Goal: Information Seeking & Learning: Learn about a topic

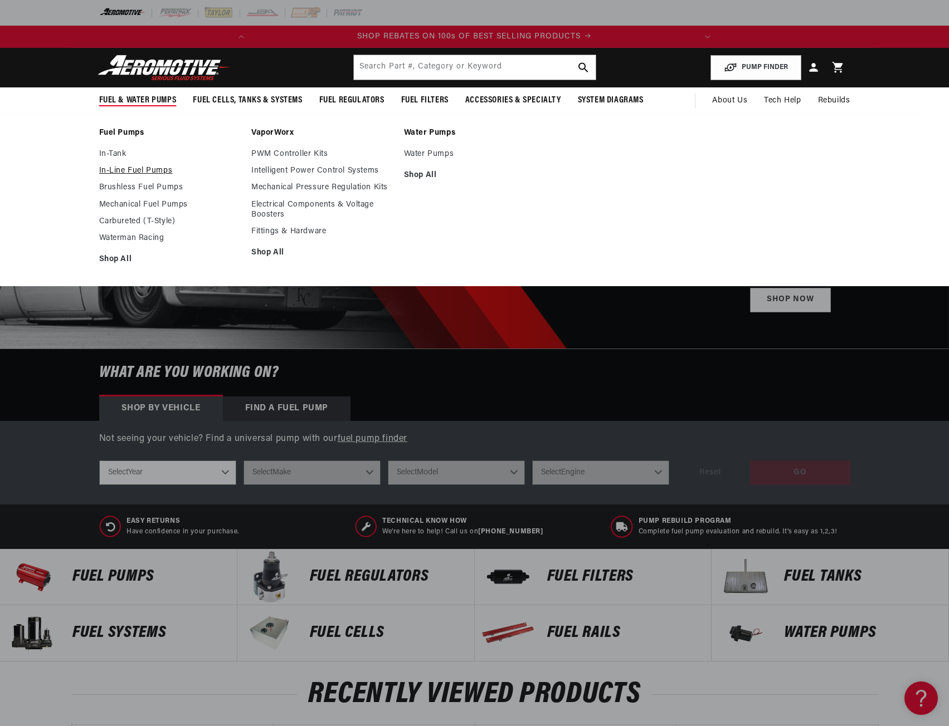
click at [119, 170] on link "In-Line Fuel Pumps" at bounding box center [169, 171] width 141 height 10
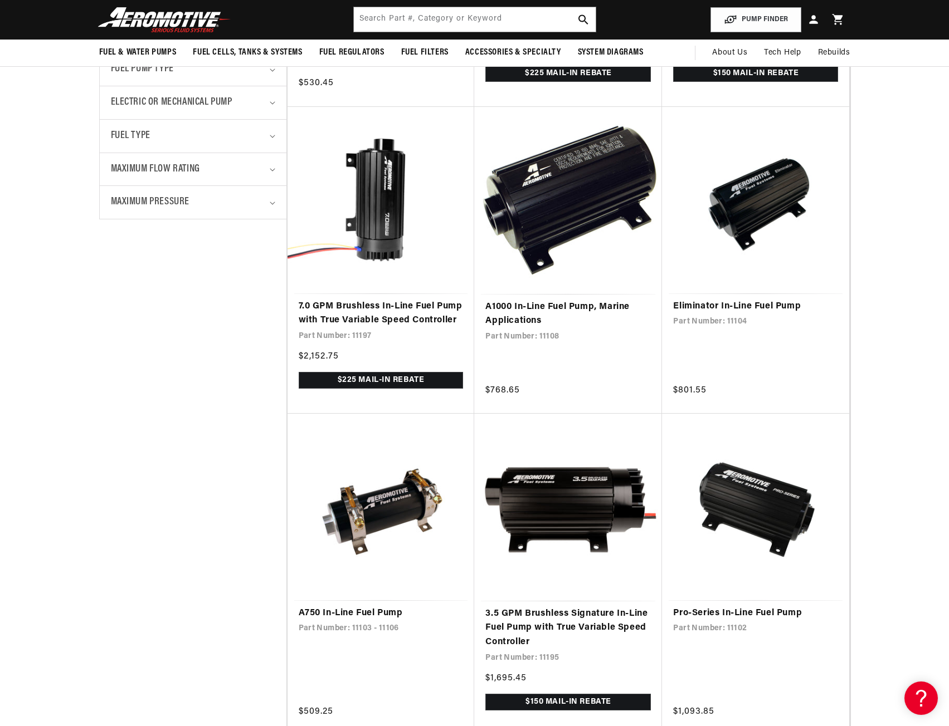
scroll to position [0, 441]
click at [526, 23] on input "text" at bounding box center [475, 19] width 242 height 25
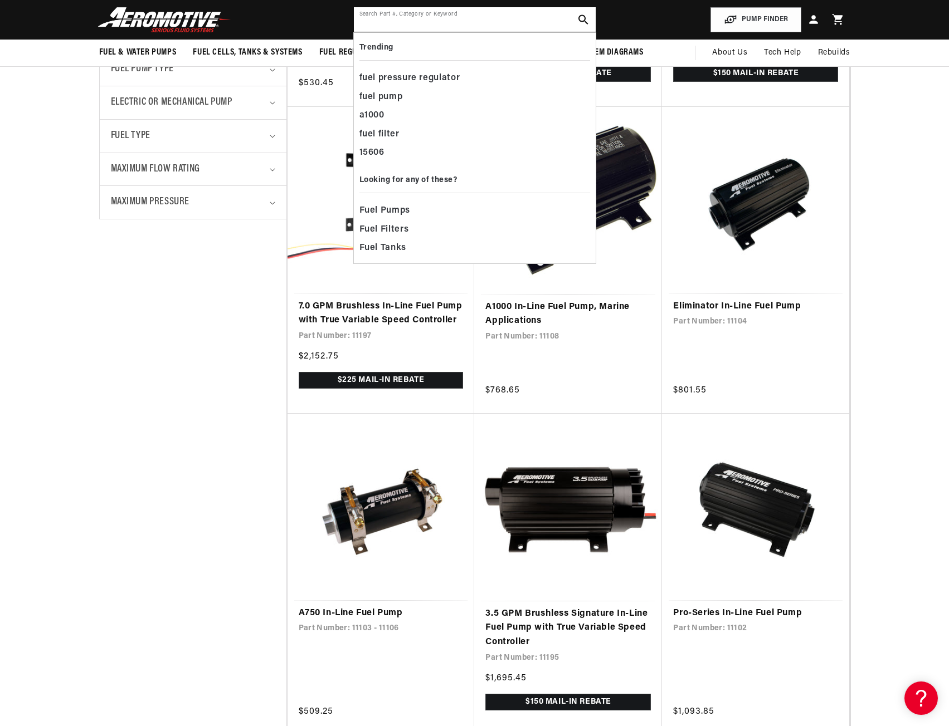
scroll to position [0, 0]
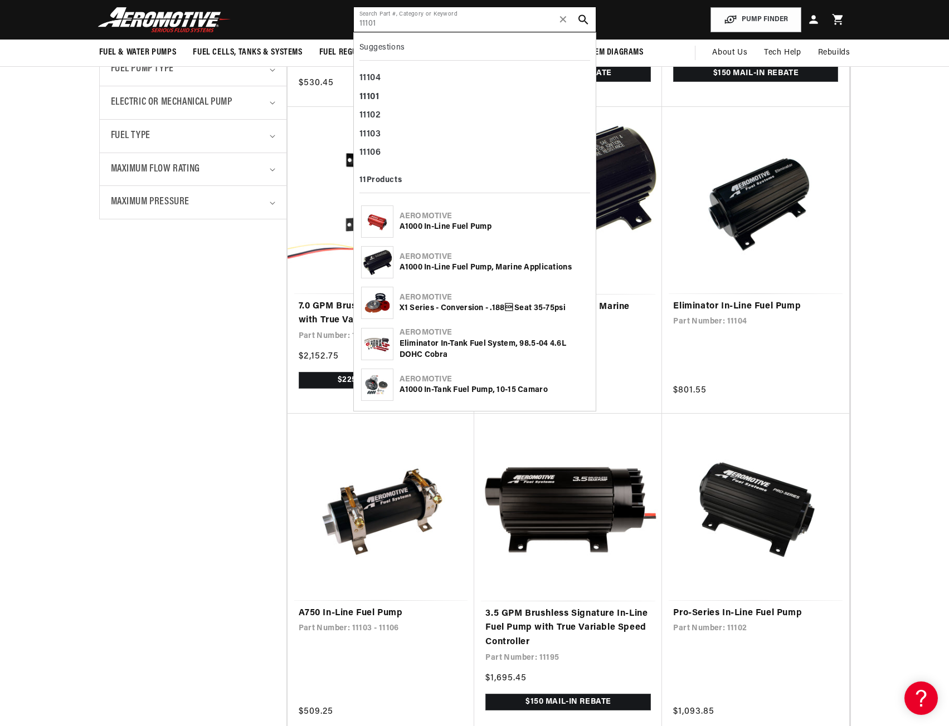
type input "11101"
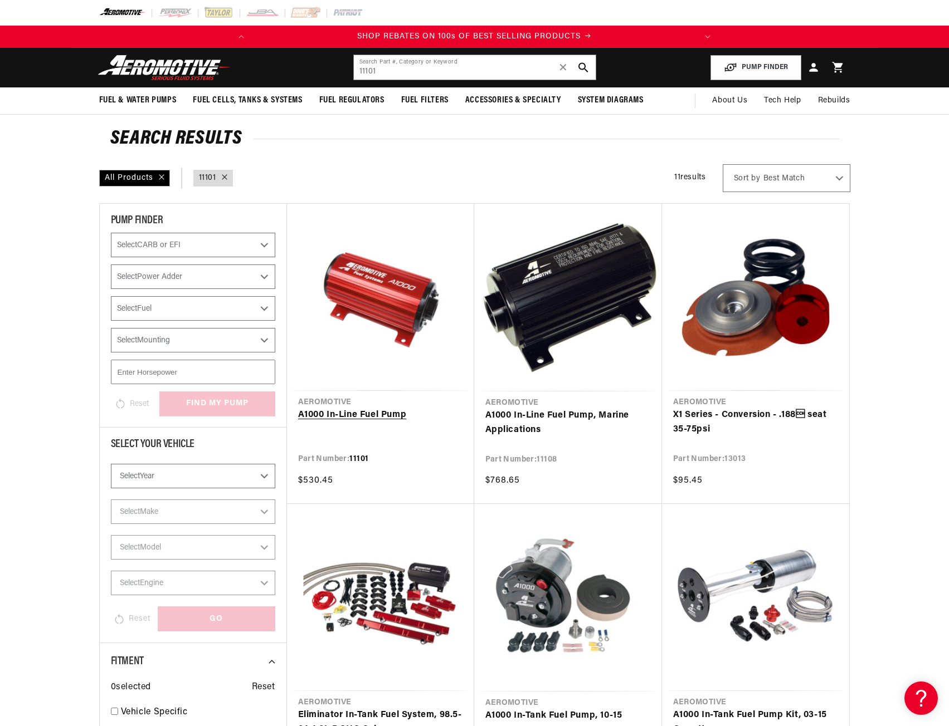
click at [376, 414] on link "A1000 In-Line Fuel Pump" at bounding box center [380, 415] width 165 height 14
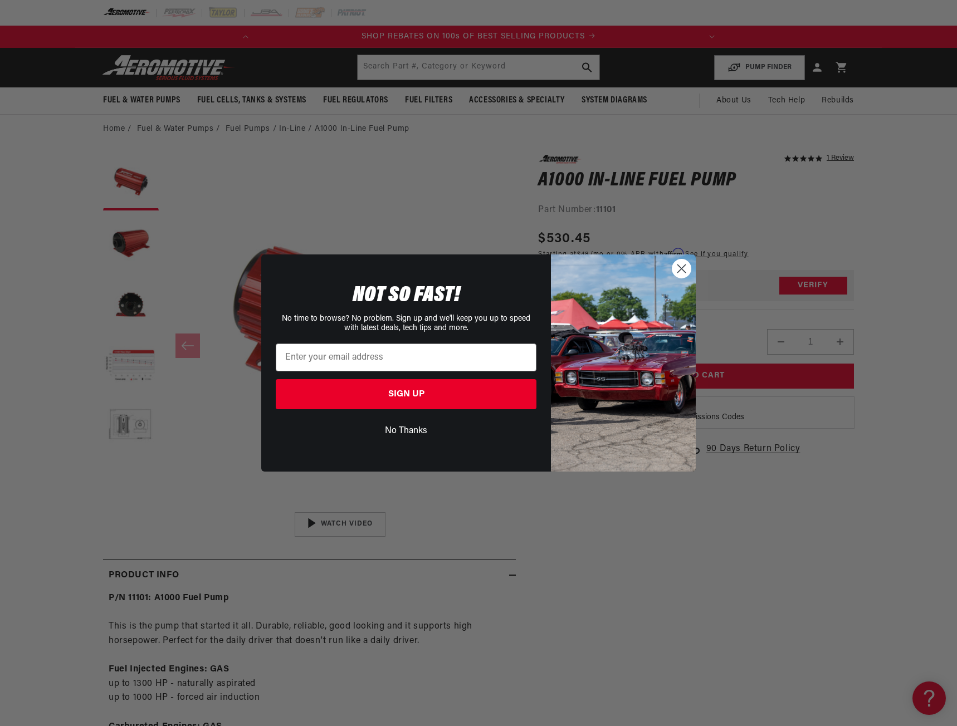
click at [675, 268] on circle "Close dialog" at bounding box center [681, 269] width 18 height 18
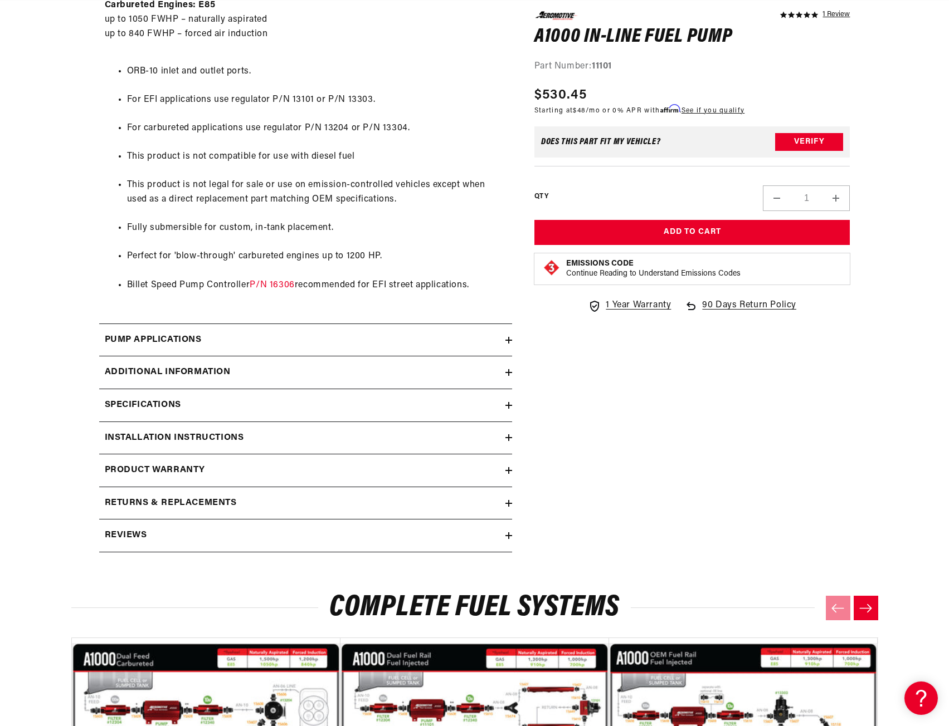
scroll to position [947, 0]
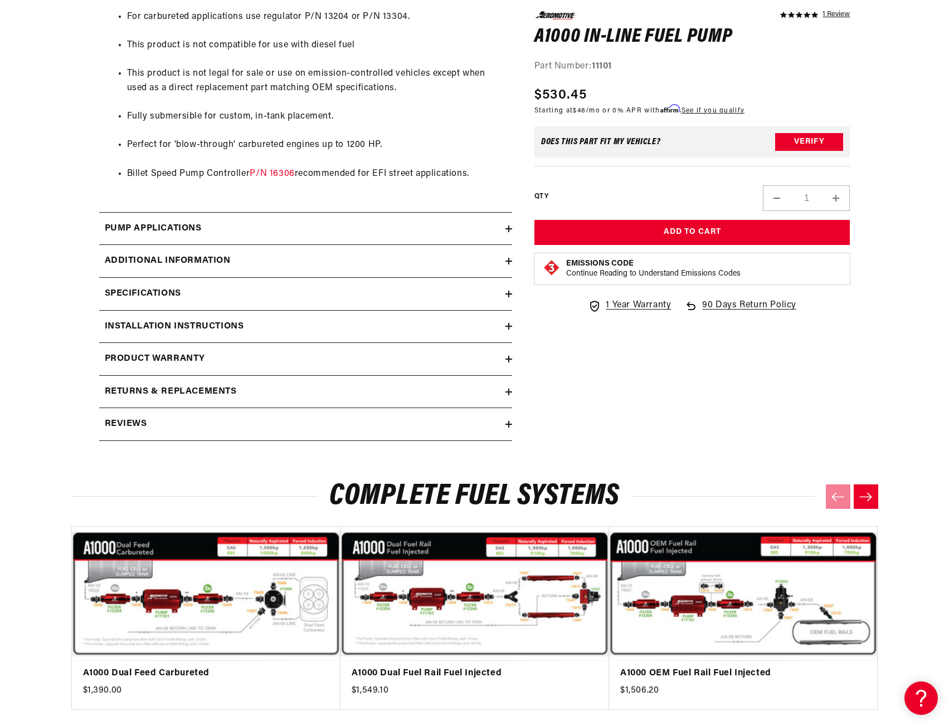
click at [164, 290] on h2 "Specifications" at bounding box center [143, 294] width 76 height 14
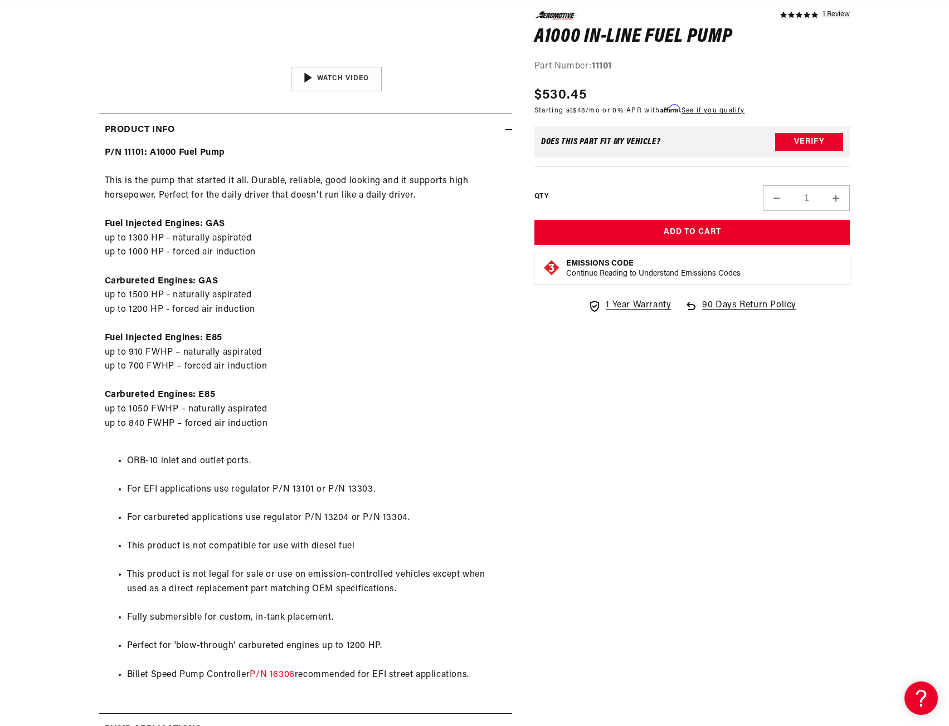
scroll to position [0, 0]
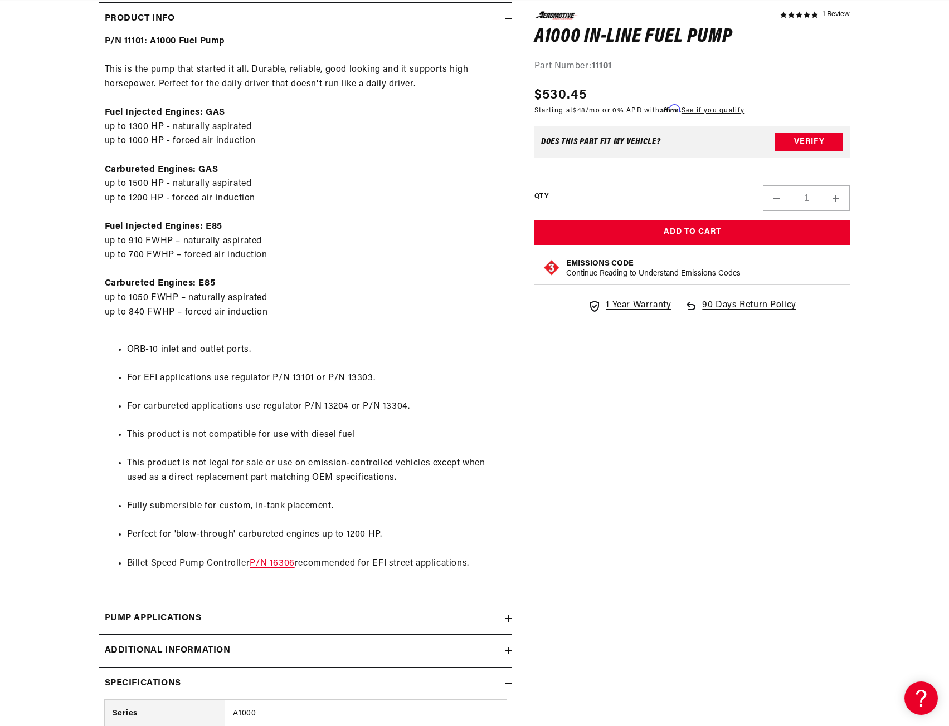
click at [275, 564] on link "P/N 16306" at bounding box center [272, 563] width 45 height 9
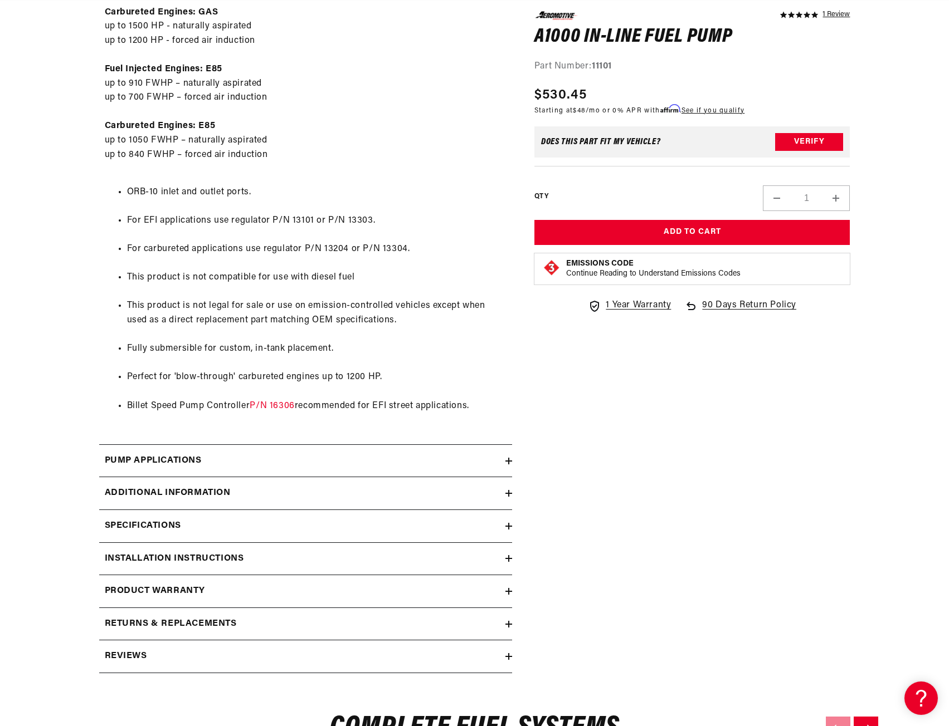
scroll to position [724, 0]
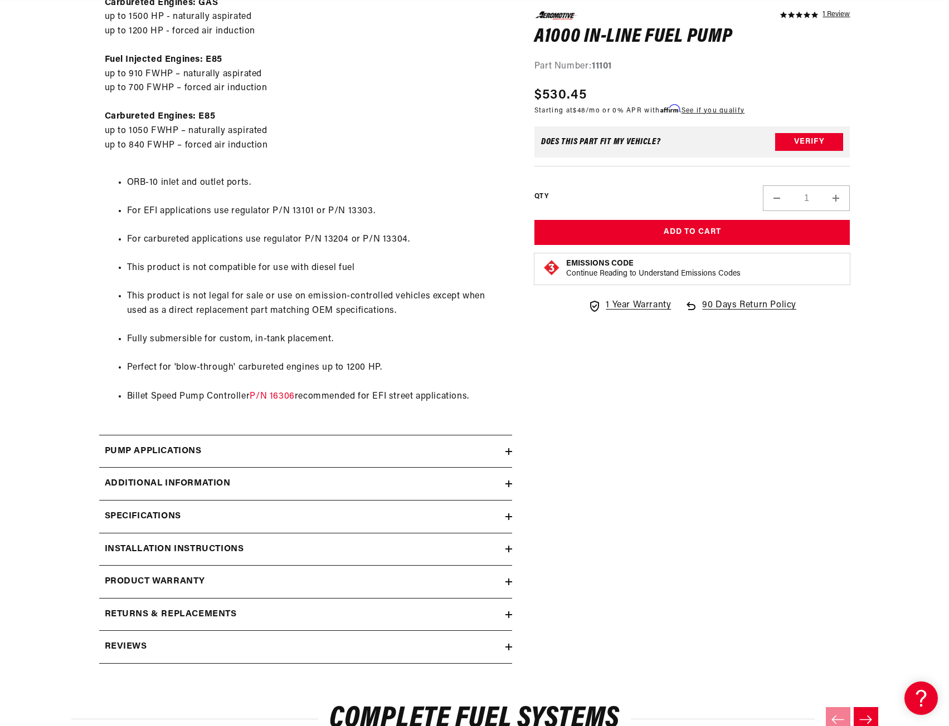
click at [153, 505] on summary "Specifications" at bounding box center [305, 517] width 413 height 32
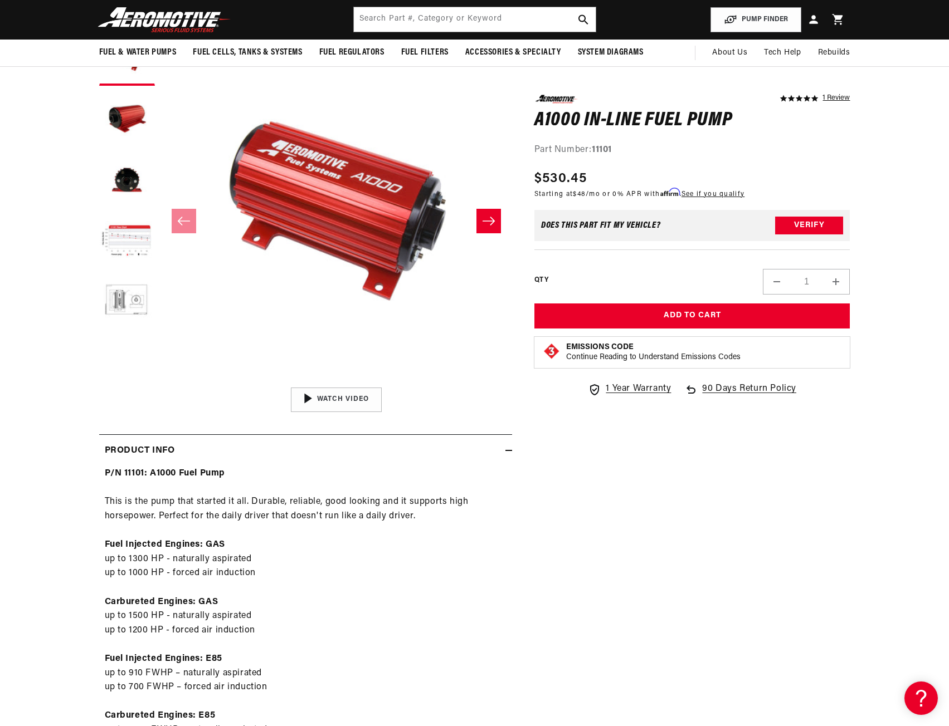
scroll to position [0, 0]
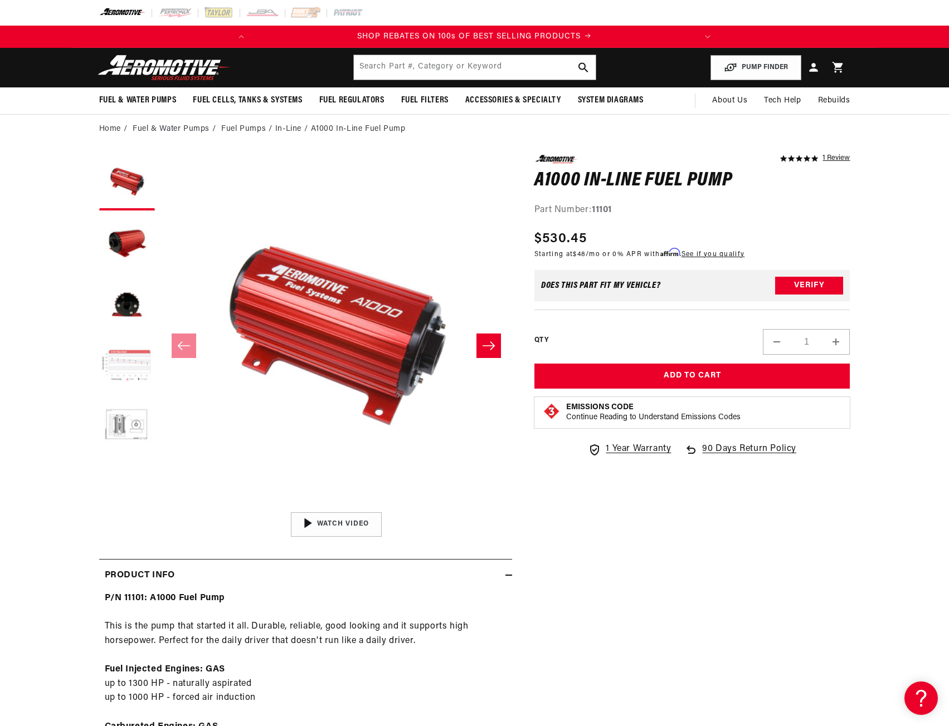
click at [141, 366] on button "Load image 4 in gallery view" at bounding box center [127, 367] width 56 height 56
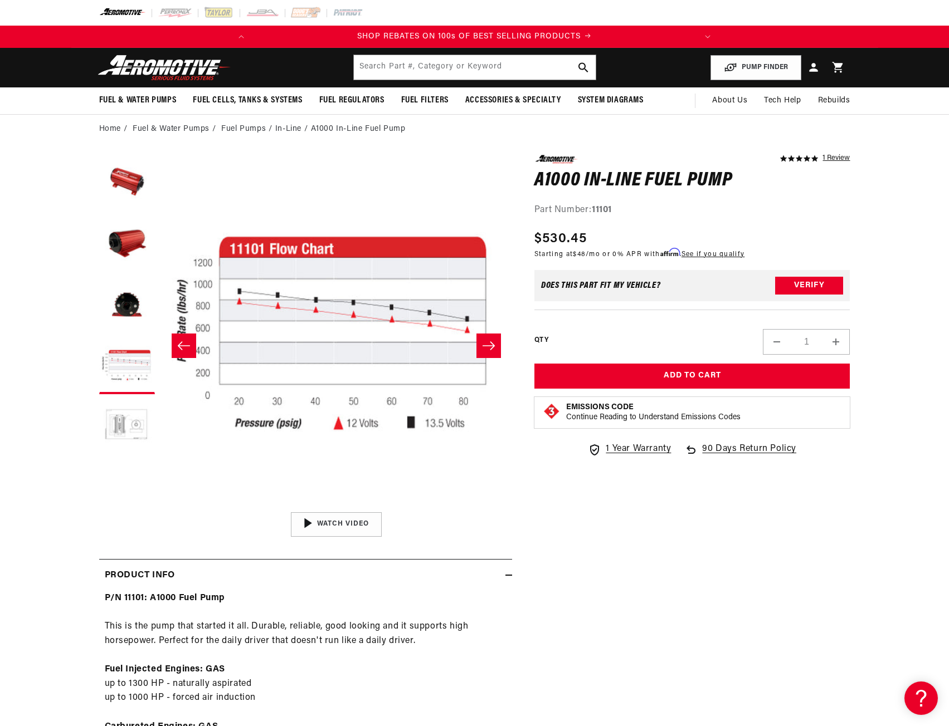
click at [145, 431] on button "Load image 5 in gallery view" at bounding box center [127, 428] width 56 height 56
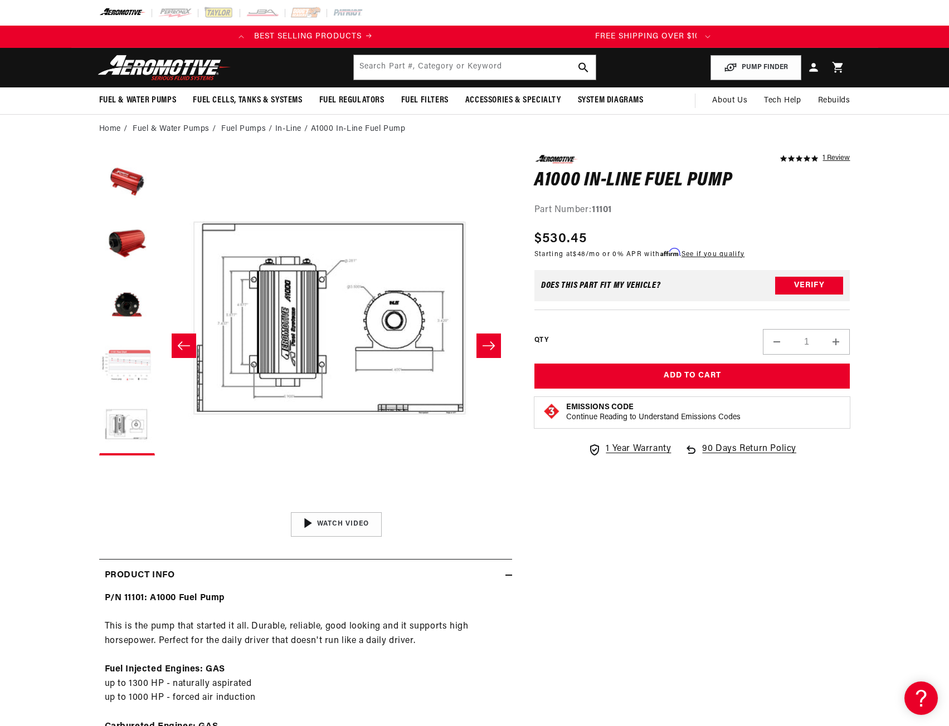
click at [138, 362] on button "Load image 4 in gallery view" at bounding box center [127, 367] width 56 height 56
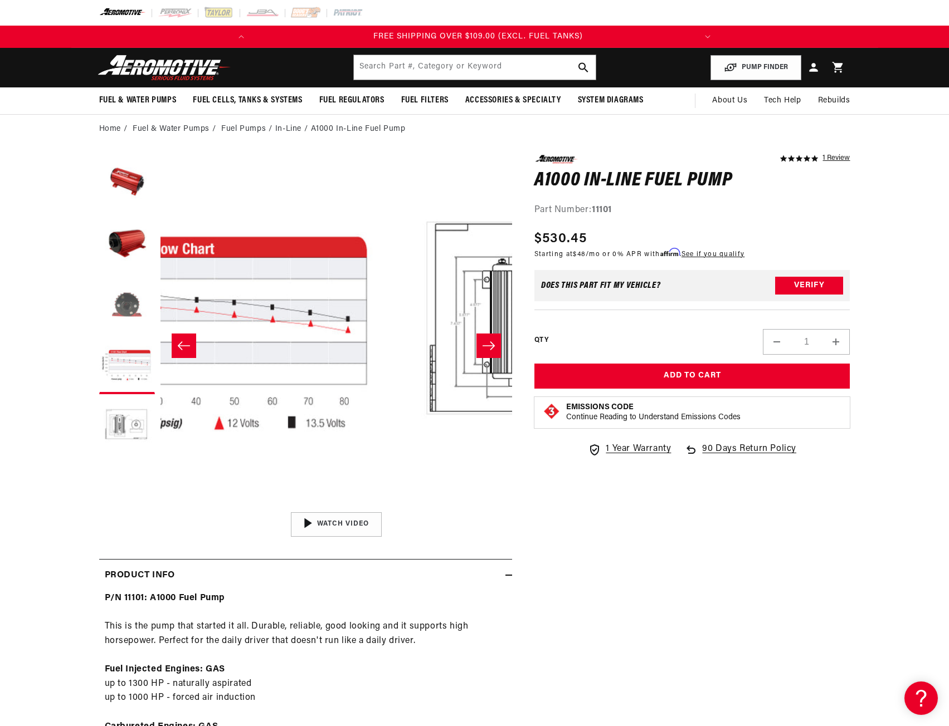
click at [139, 309] on button "Load image 3 in gallery view" at bounding box center [127, 305] width 56 height 56
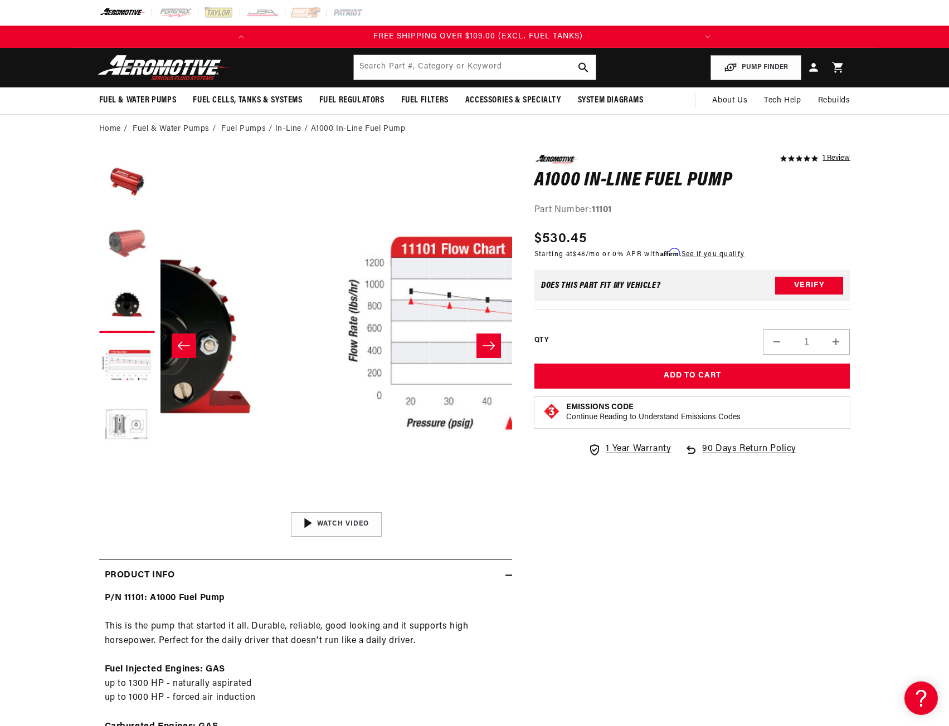
click at [132, 250] on button "Load image 2 in gallery view" at bounding box center [127, 244] width 56 height 56
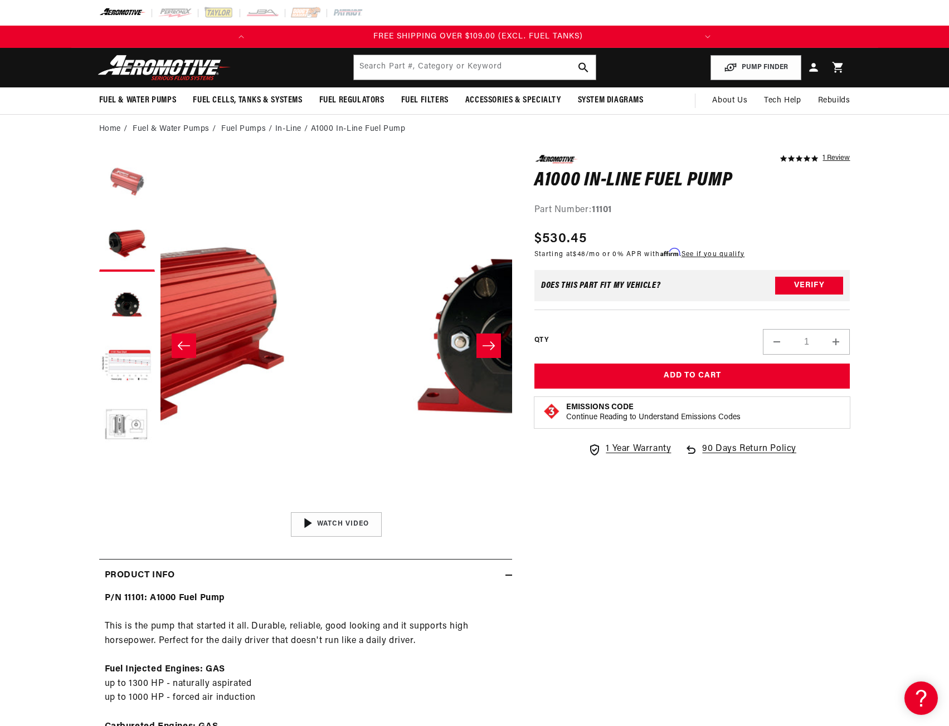
click at [130, 180] on button "Load image 1 in gallery view" at bounding box center [127, 183] width 56 height 56
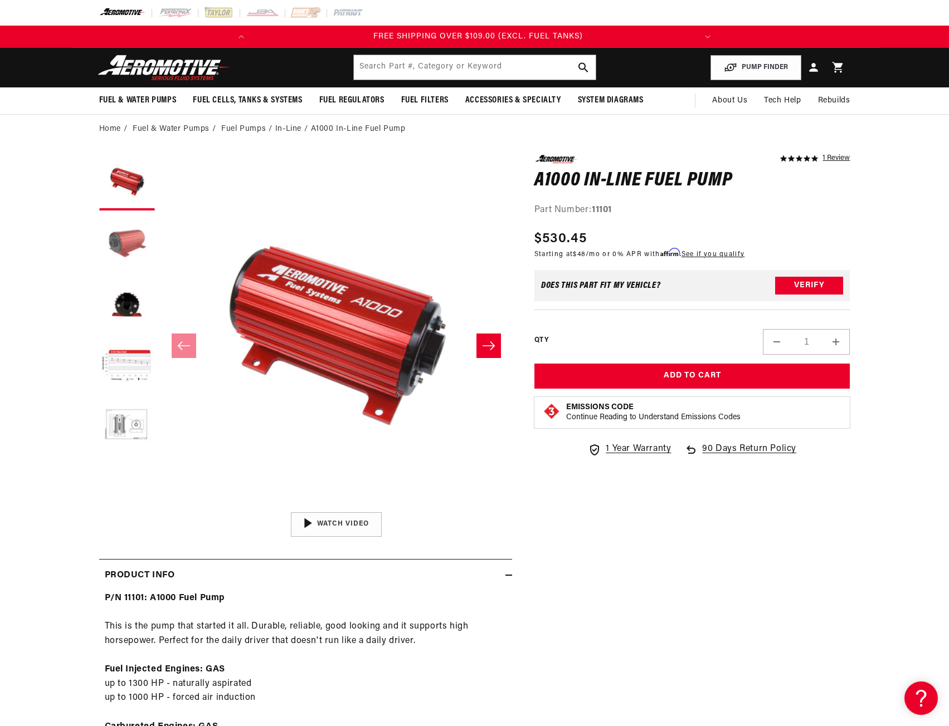
click at [118, 243] on button "Load image 2 in gallery view" at bounding box center [127, 244] width 56 height 56
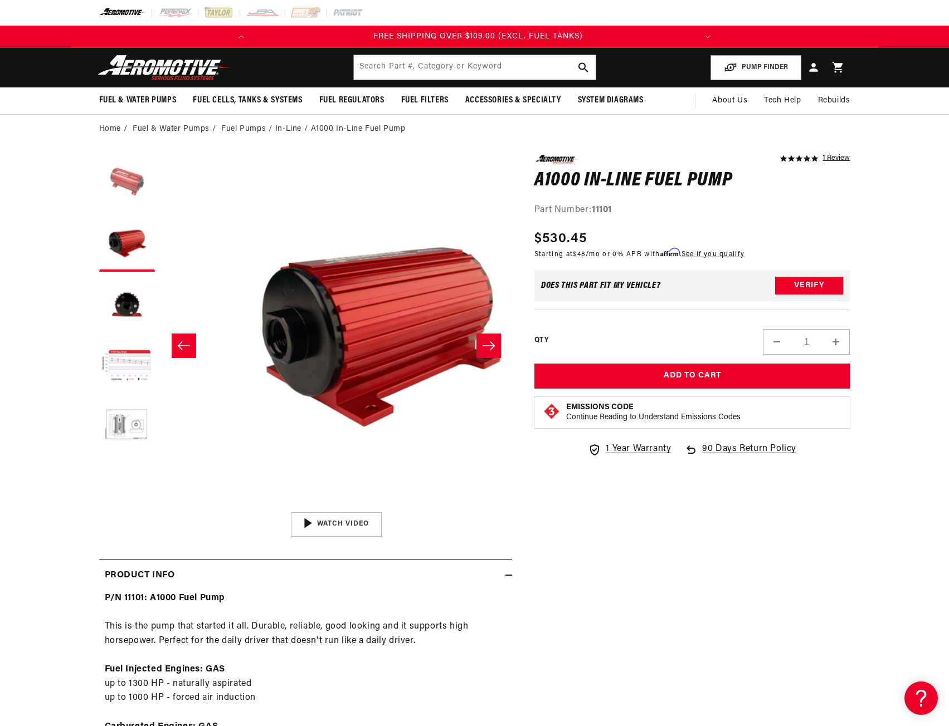
click at [130, 185] on button "Load image 1 in gallery view" at bounding box center [127, 183] width 56 height 56
